Goal: Entertainment & Leisure: Consume media (video, audio)

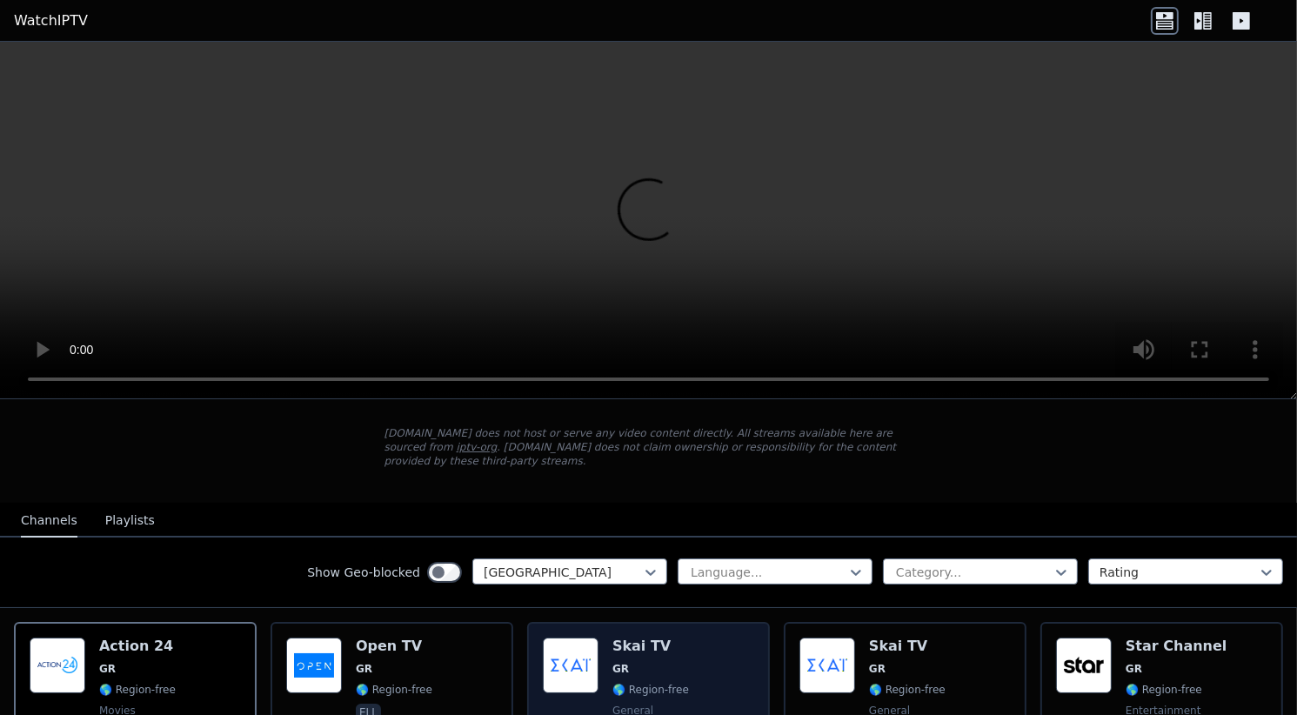
scroll to position [174, 0]
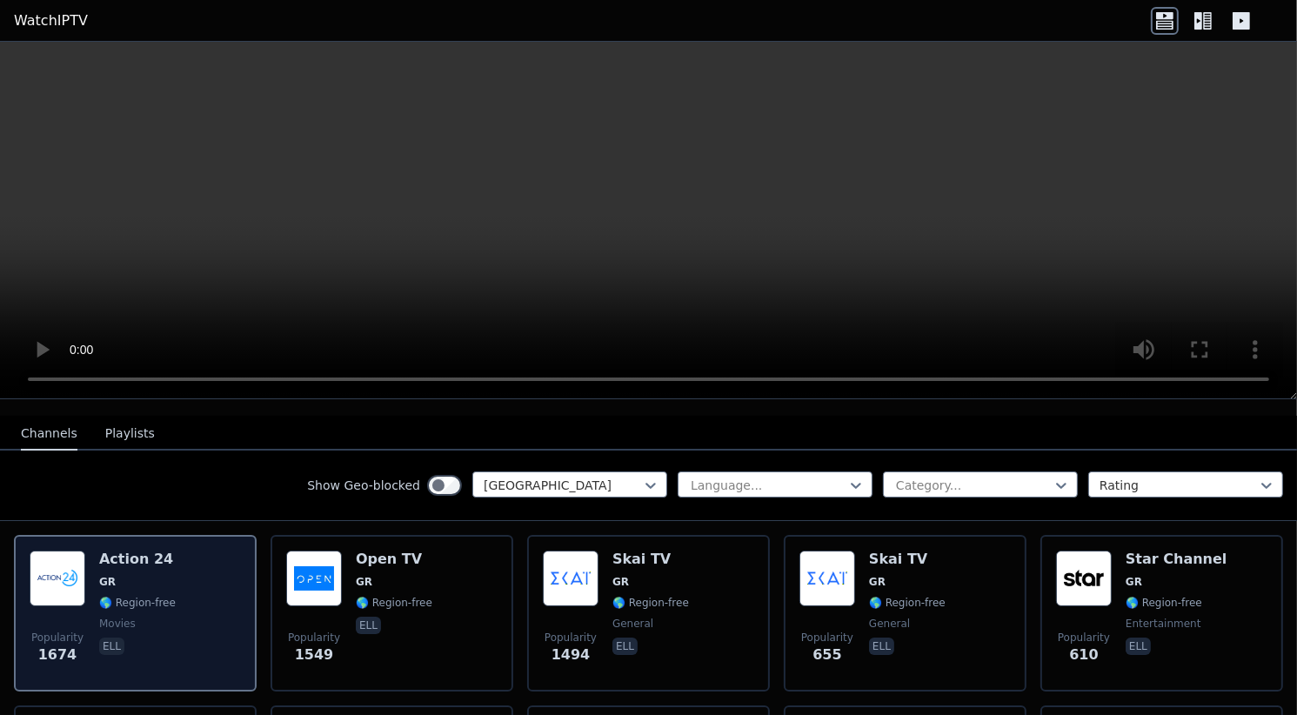
click at [124, 551] on h6 "Action 24" at bounding box center [137, 559] width 77 height 17
click at [121, 551] on h6 "Action 24" at bounding box center [137, 559] width 77 height 17
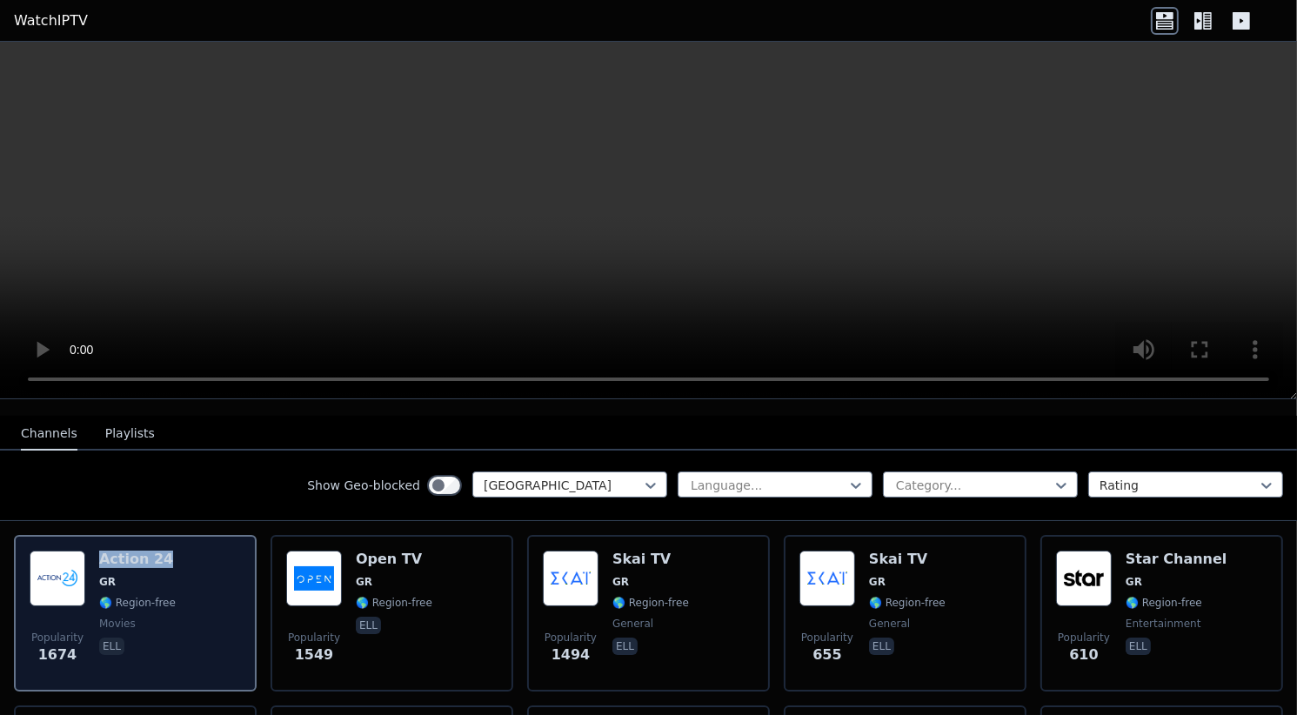
click at [121, 551] on h6 "Action 24" at bounding box center [137, 559] width 77 height 17
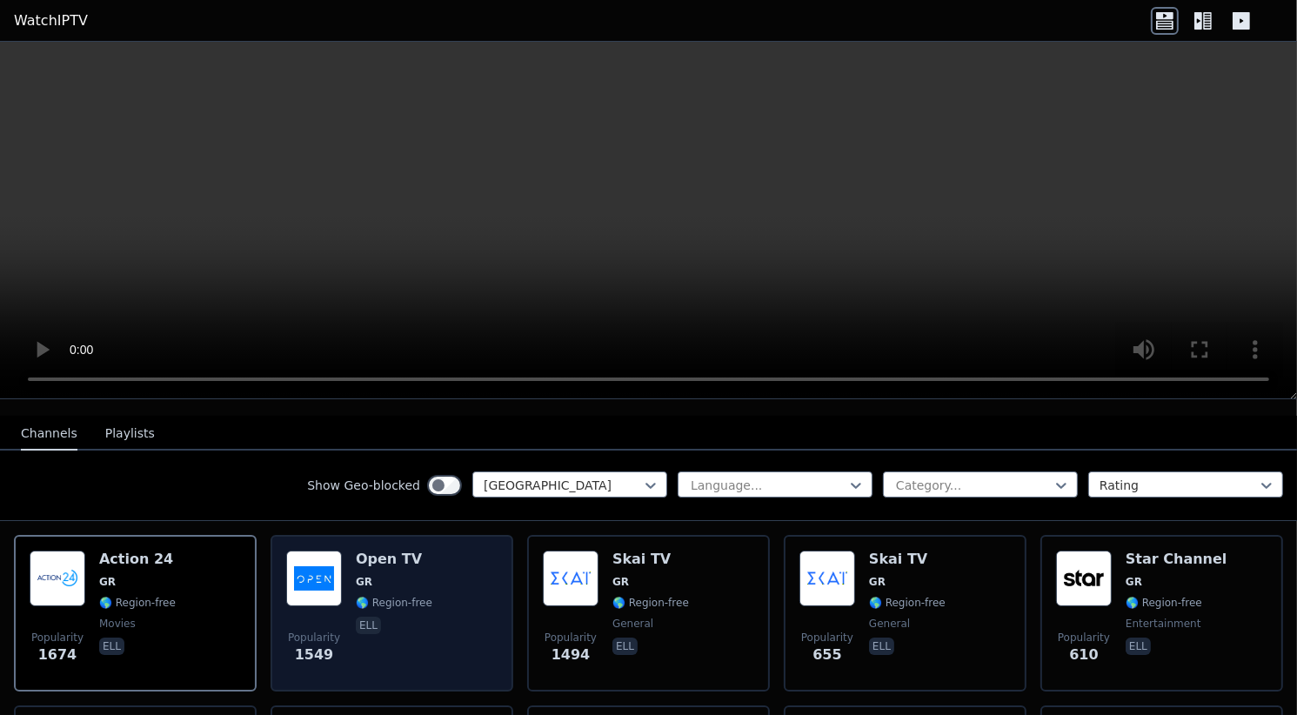
click at [406, 551] on h6 "Open TV" at bounding box center [394, 559] width 77 height 17
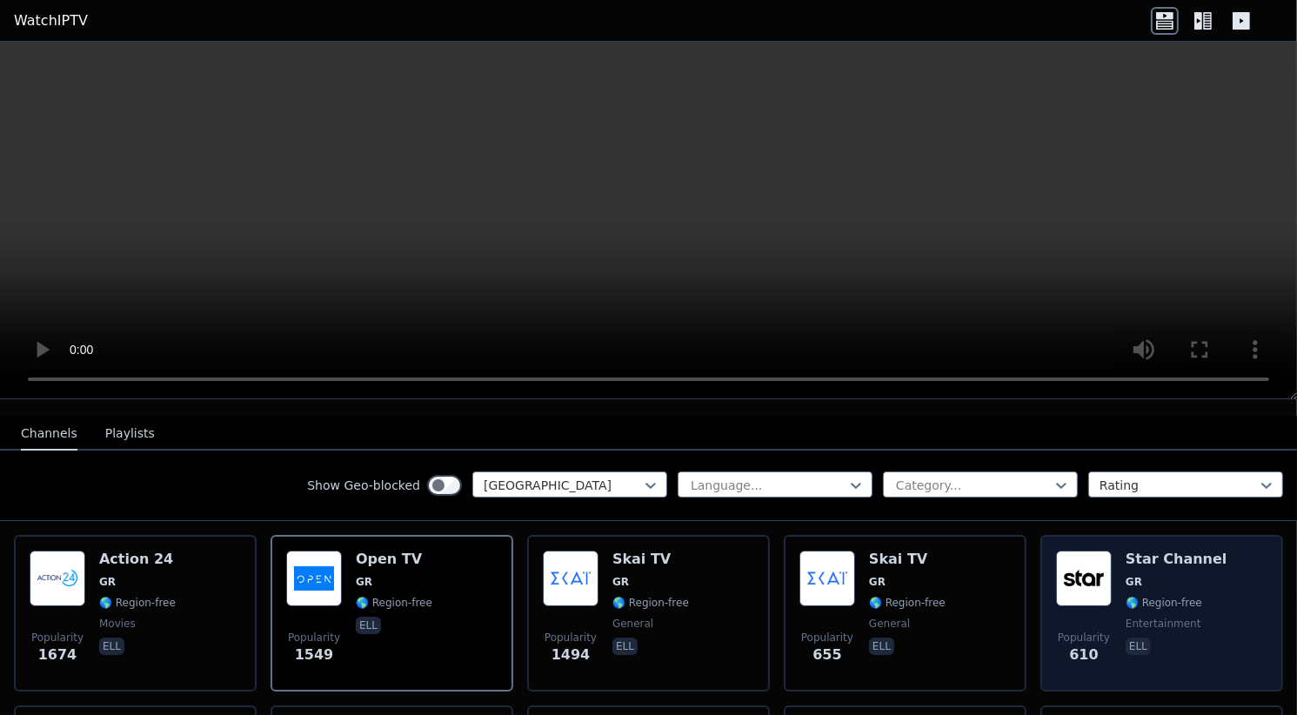
click at [1126, 551] on h6 "Star Channel" at bounding box center [1176, 559] width 101 height 17
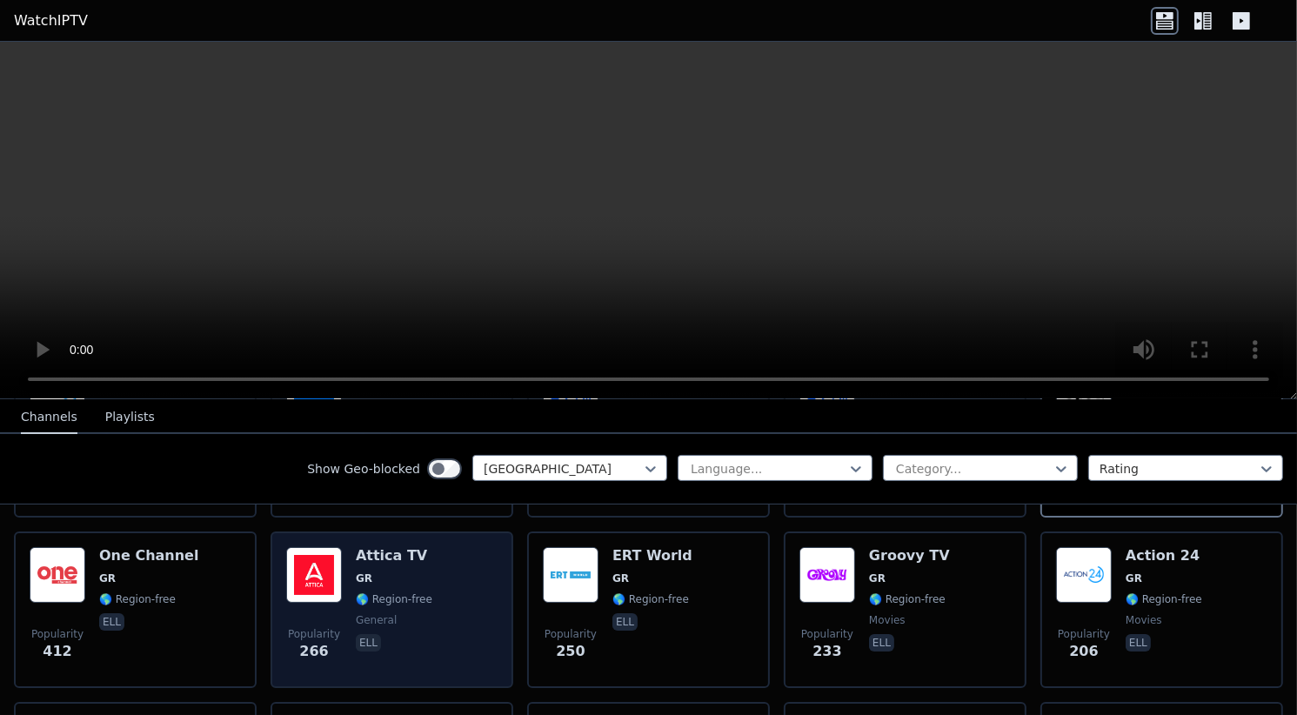
scroll to position [435, 0]
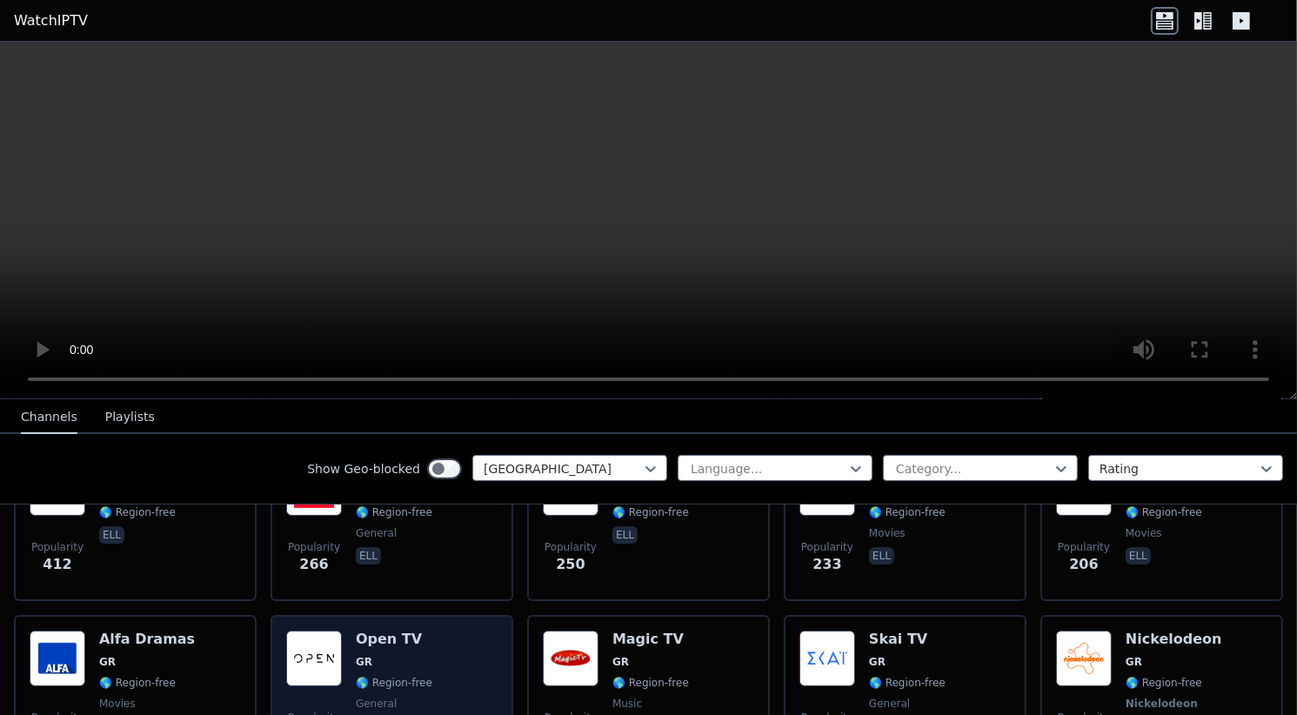
click at [344, 631] on div "Popularity 148 Open TV GR 🌎 Region-free general ell" at bounding box center [391, 695] width 211 height 129
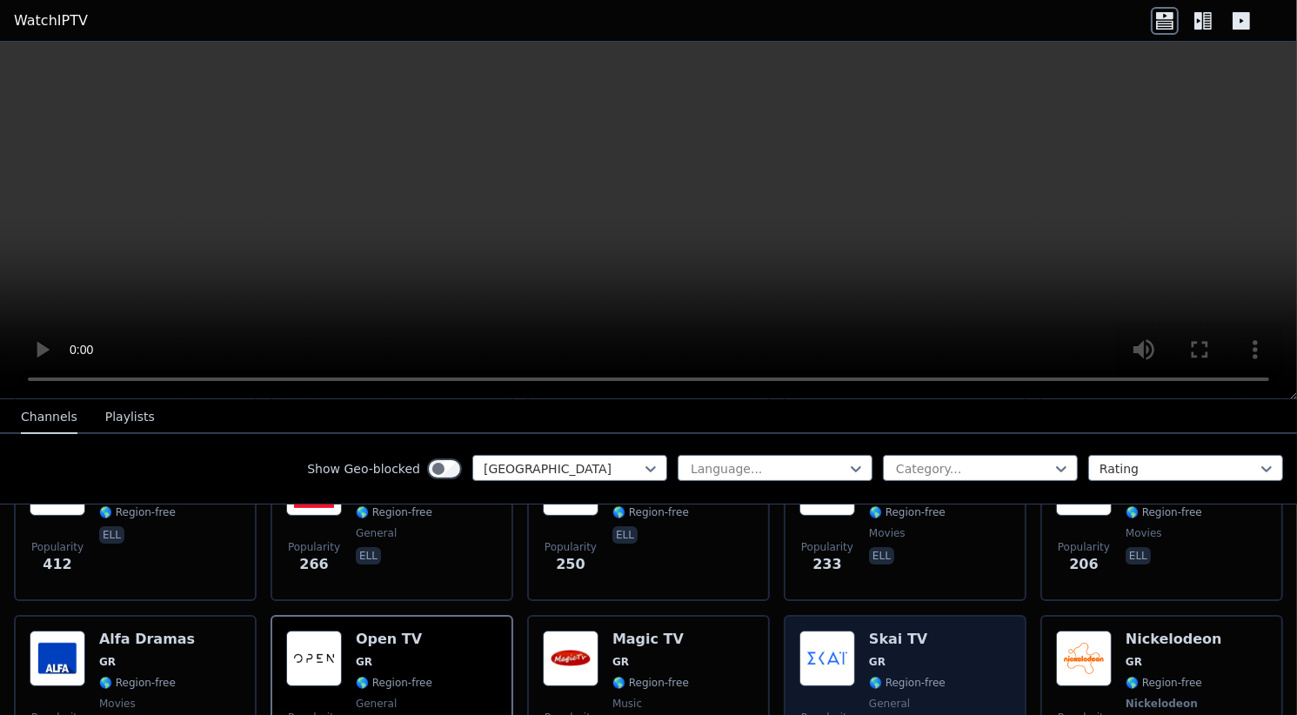
click at [946, 615] on div "Popularity 100 Skai TV GR 🌎 Region-free general ell" at bounding box center [905, 695] width 243 height 160
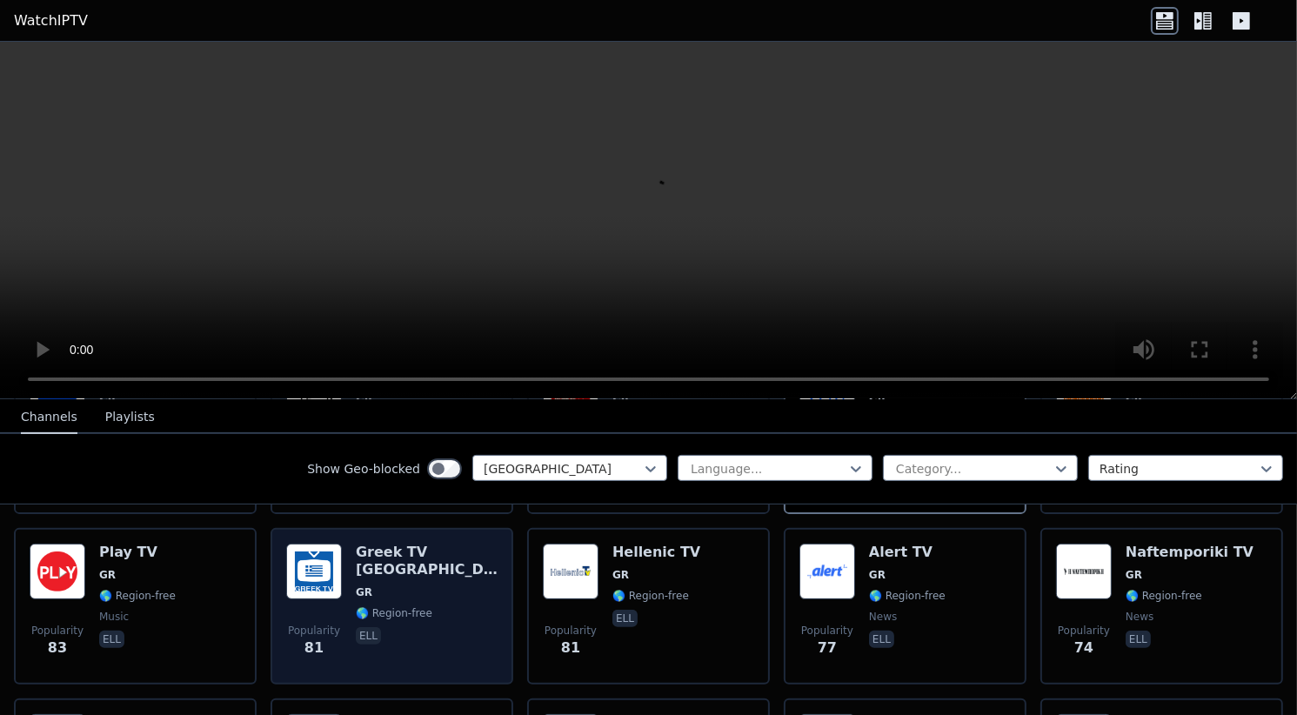
scroll to position [783, 0]
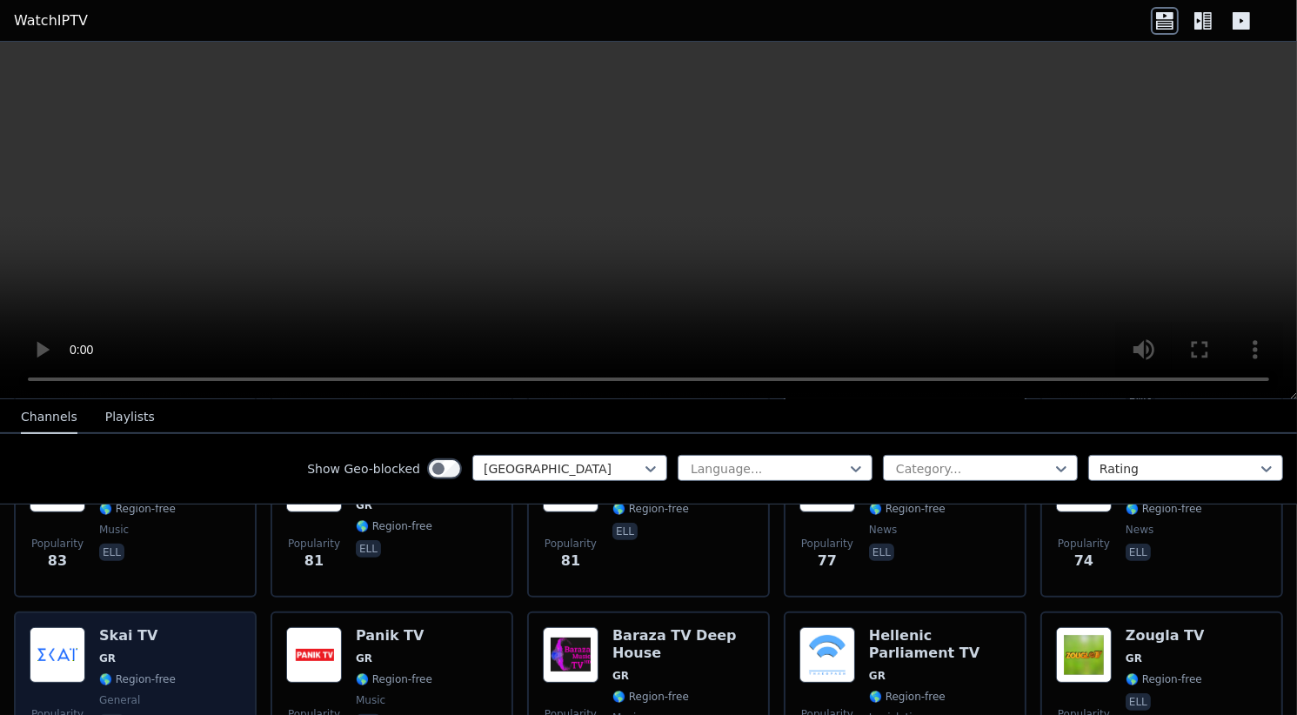
click at [153, 627] on h6 "Skai TV" at bounding box center [137, 635] width 77 height 17
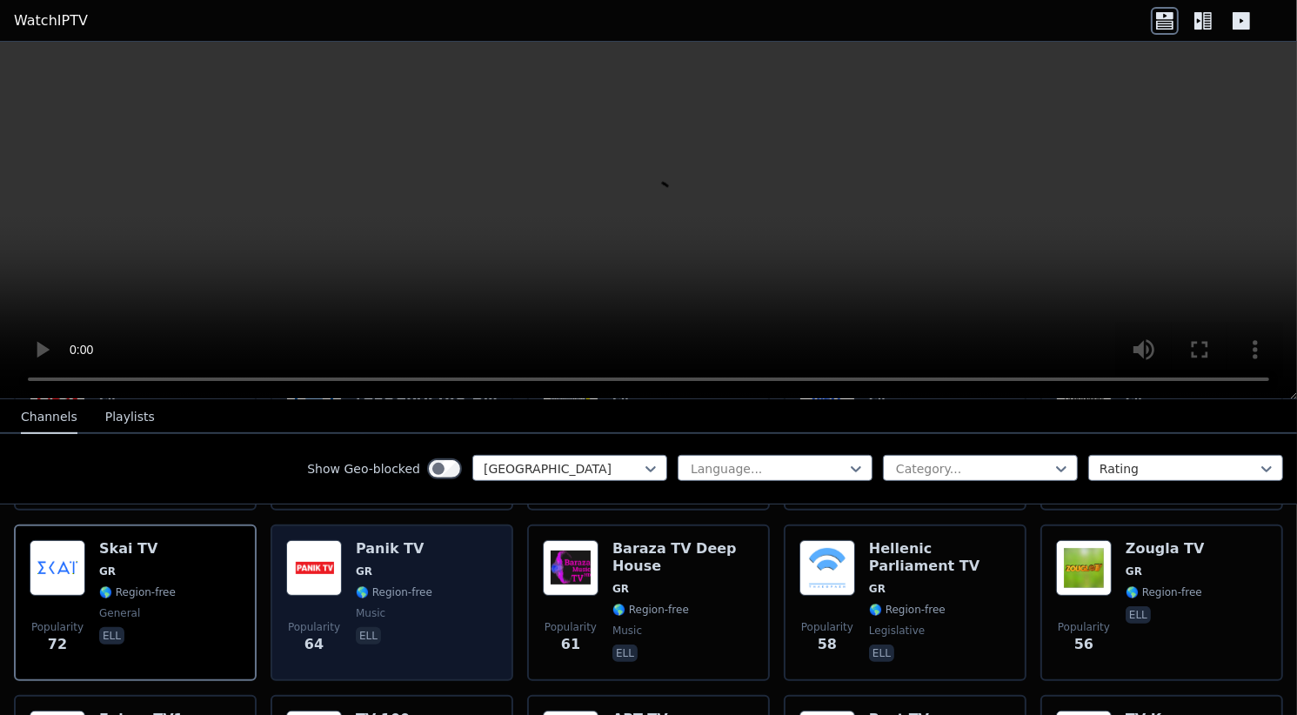
scroll to position [957, 0]
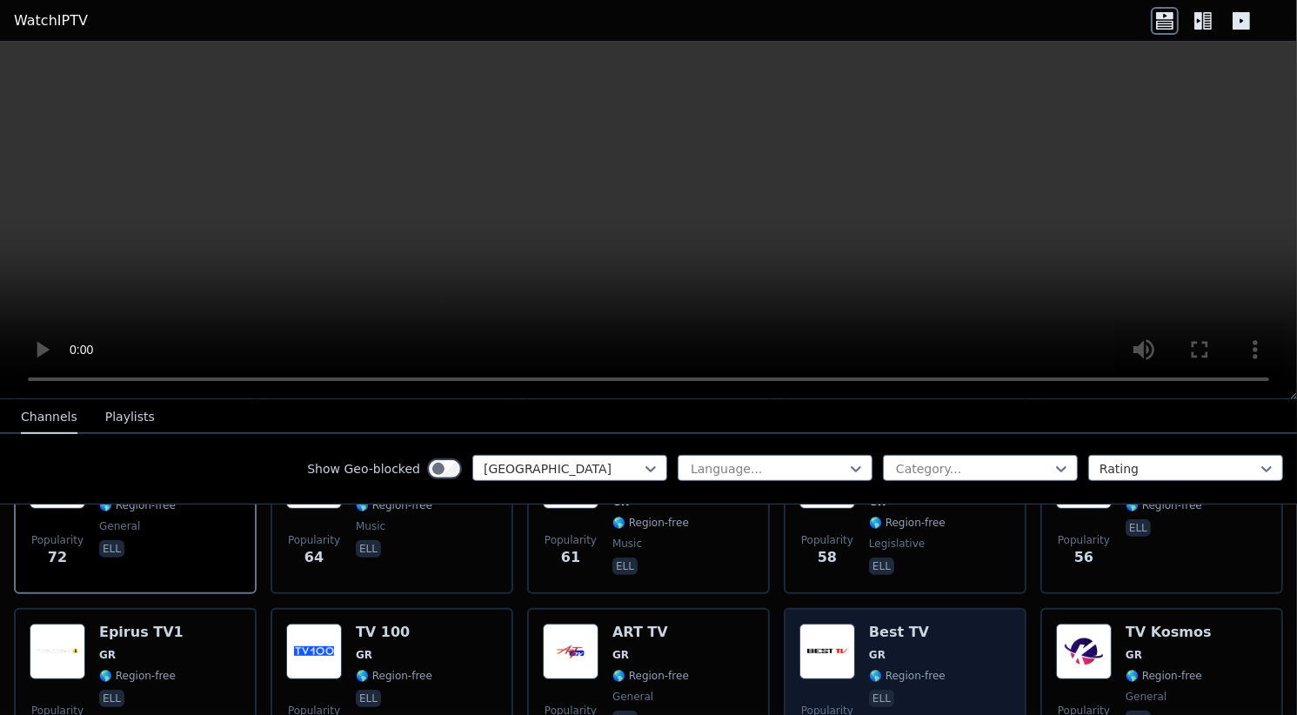
click at [846, 624] on img at bounding box center [827, 652] width 56 height 56
click at [859, 624] on div "Popularity 47 Best TV GR 🌎 Region-free ell" at bounding box center [904, 686] width 211 height 125
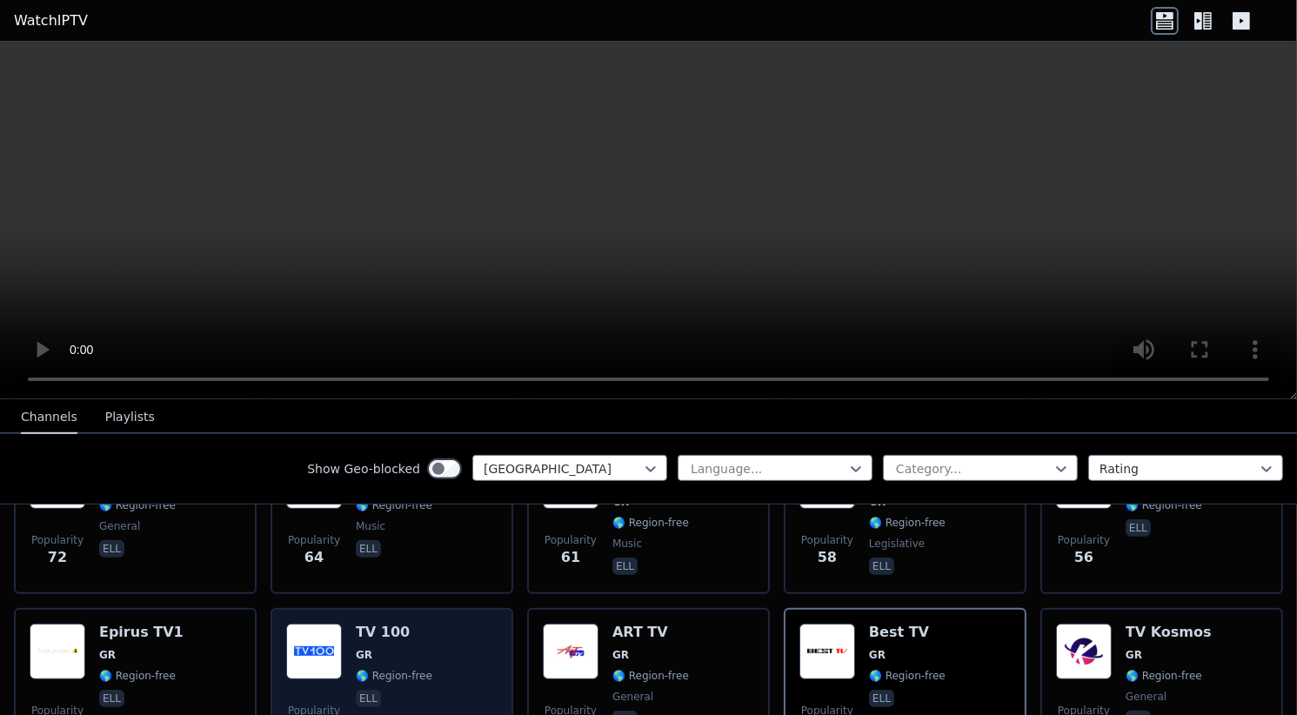
scroll to position [1044, 0]
